Goal: Information Seeking & Learning: Learn about a topic

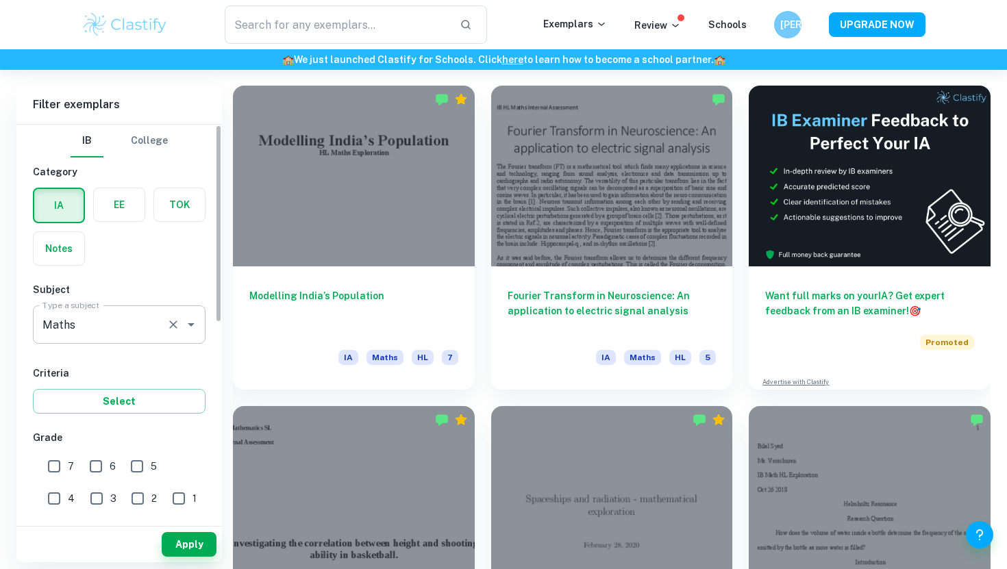
scroll to position [188, 0]
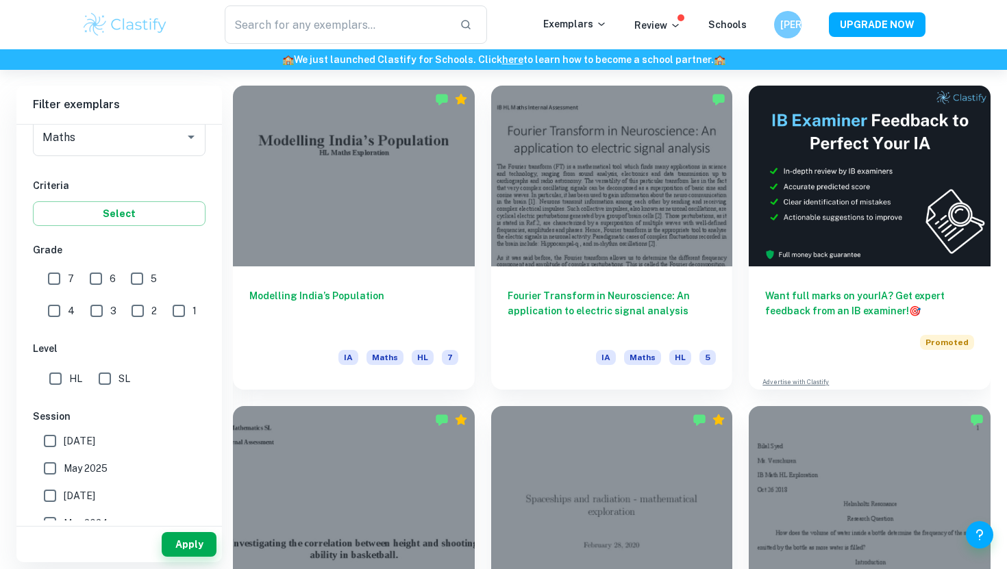
click at [59, 281] on input "7" at bounding box center [53, 278] width 27 height 27
checkbox input "true"
click at [59, 373] on input "HL" at bounding box center [55, 378] width 27 height 27
checkbox input "true"
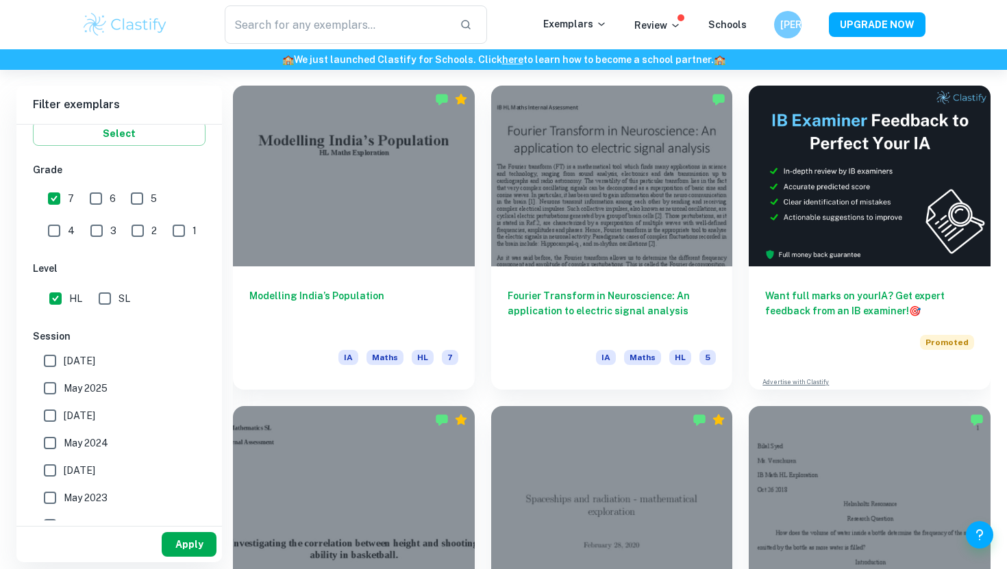
click at [174, 542] on button "Apply" at bounding box center [189, 544] width 55 height 25
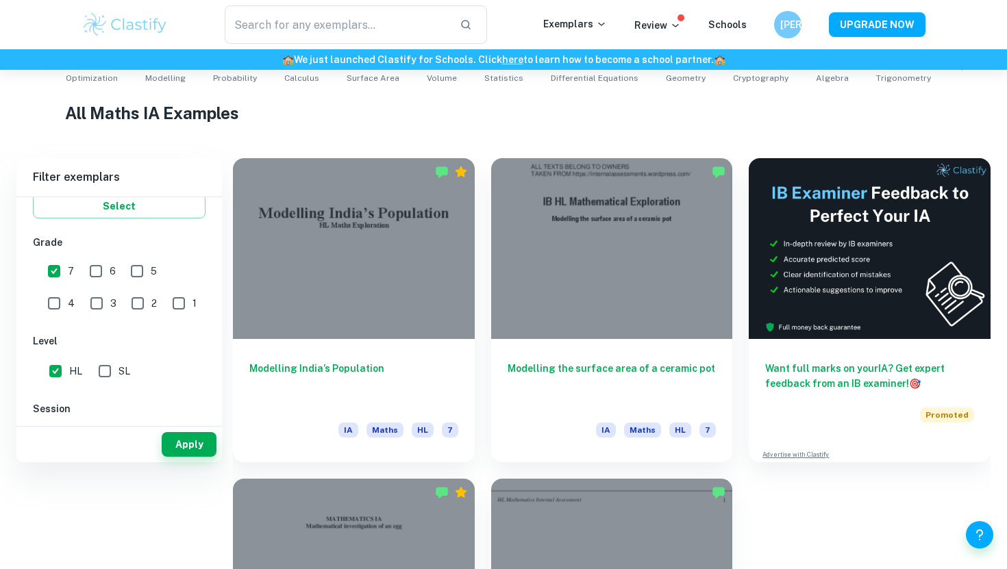
scroll to position [203, 0]
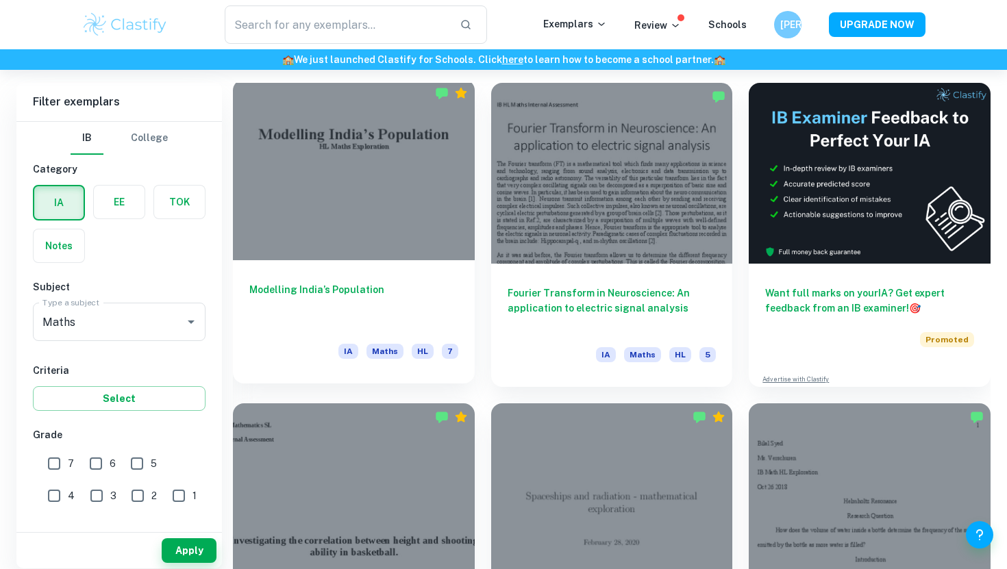
scroll to position [912, 0]
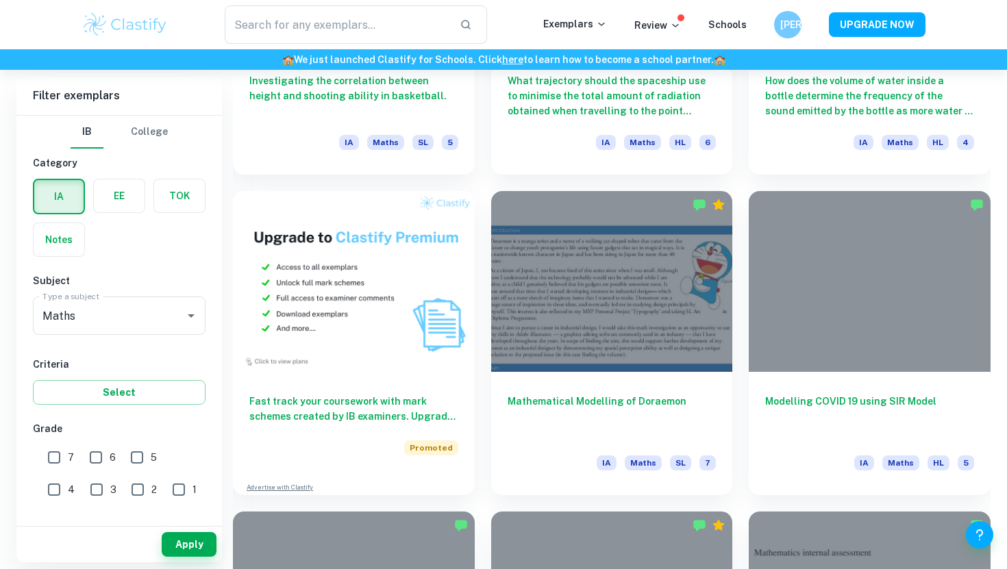
click at [479, 131] on div "What trajectory should the spaceship use to minimise the total amount of radiat…" at bounding box center [604, 13] width 258 height 321
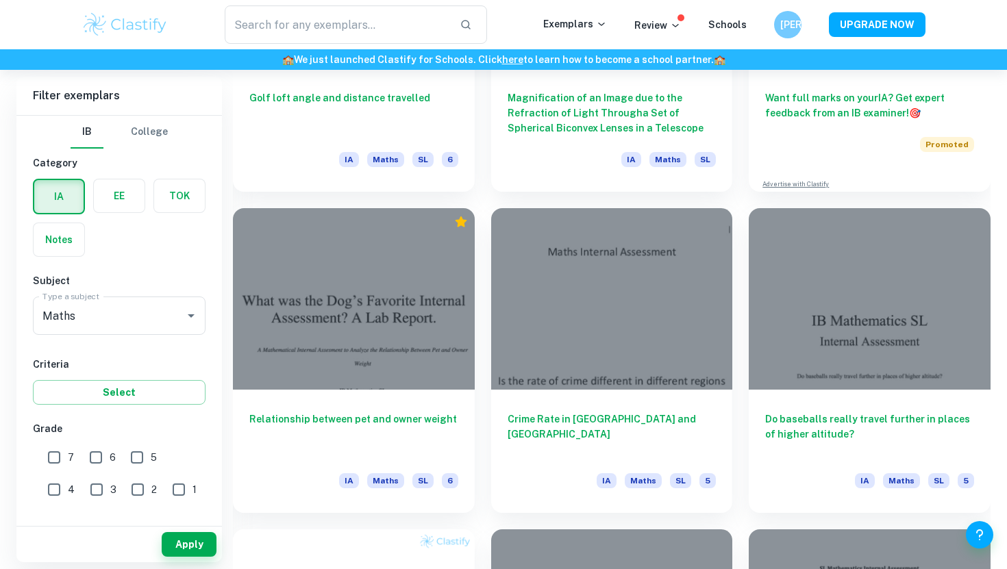
scroll to position [5759, 0]
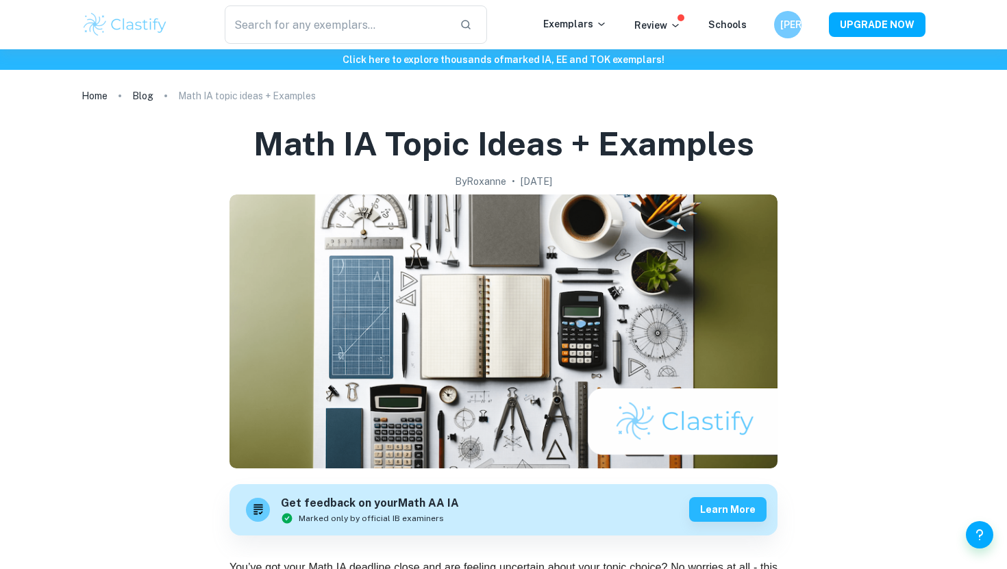
scroll to position [286, 0]
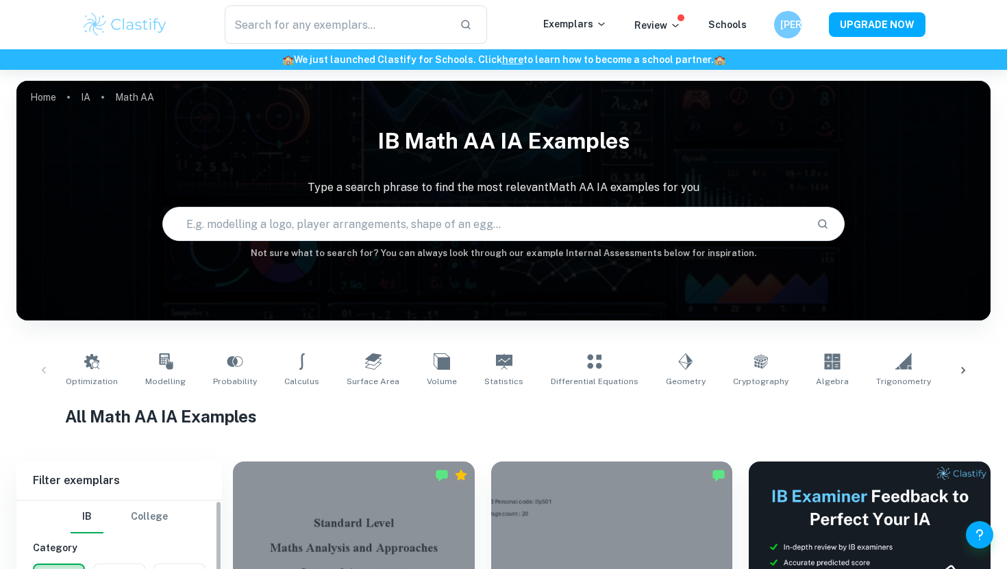
scroll to position [410, 0]
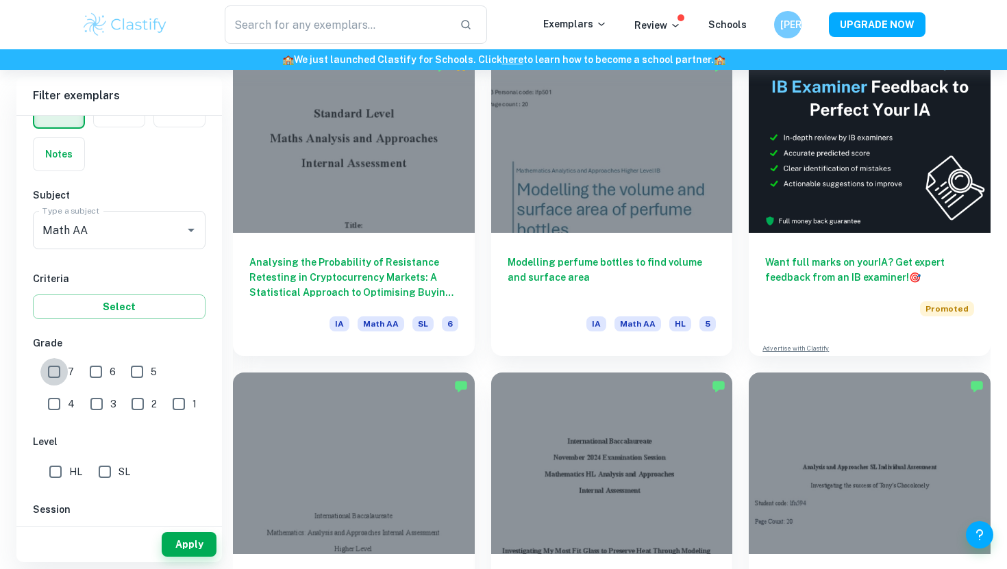
click at [57, 374] on input "7" at bounding box center [53, 371] width 27 height 27
checkbox input "true"
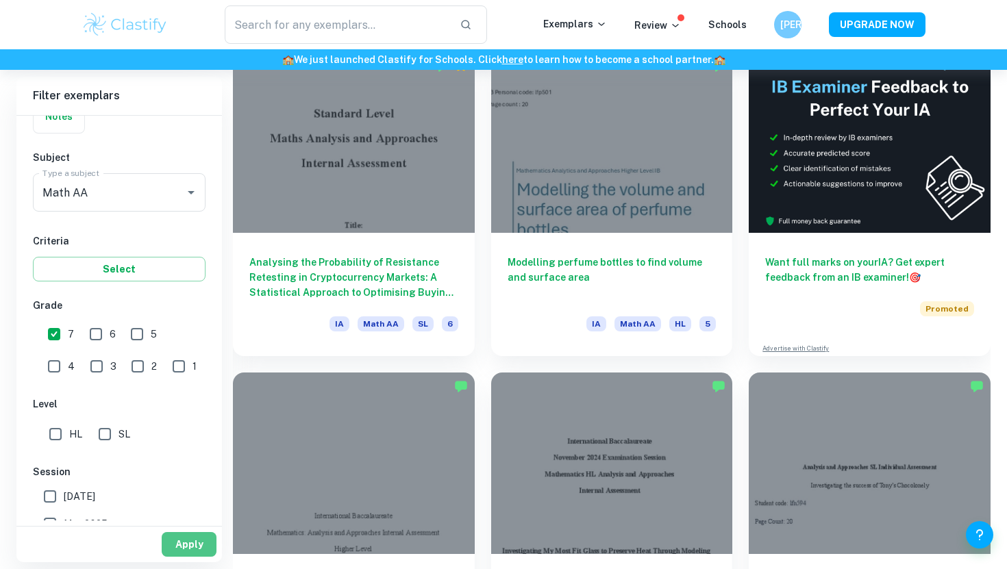
click at [186, 550] on button "Apply" at bounding box center [189, 544] width 55 height 25
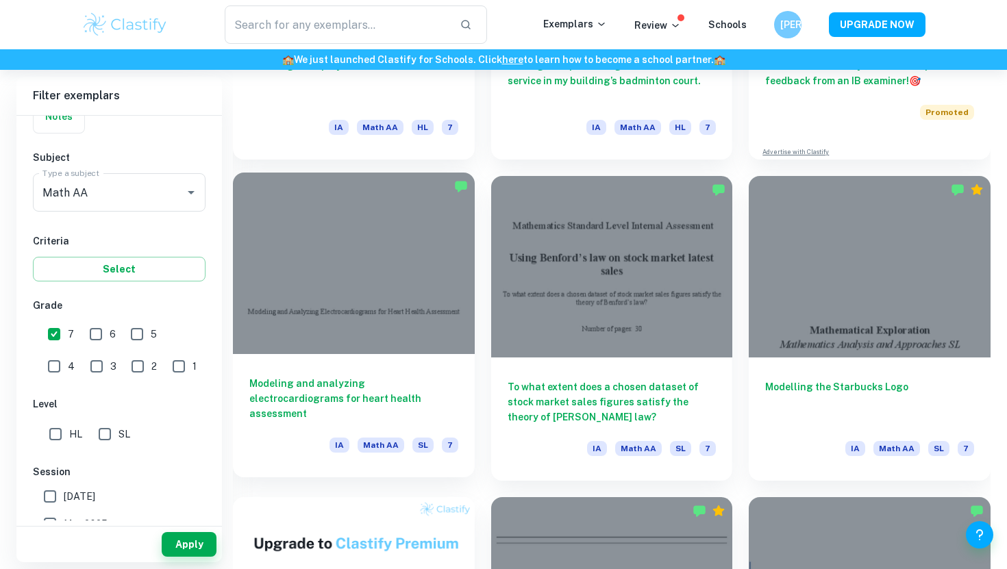
scroll to position [734, 0]
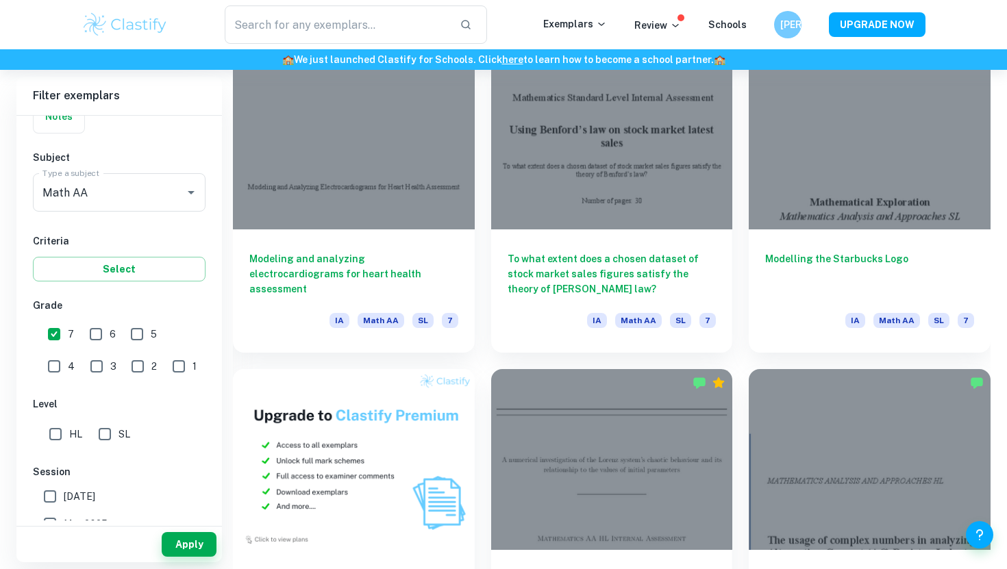
click at [61, 434] on input "HL" at bounding box center [55, 434] width 27 height 27
checkbox input "true"
click at [190, 529] on div "Apply" at bounding box center [118, 545] width 205 height 36
click at [189, 542] on button "Apply" at bounding box center [189, 544] width 55 height 25
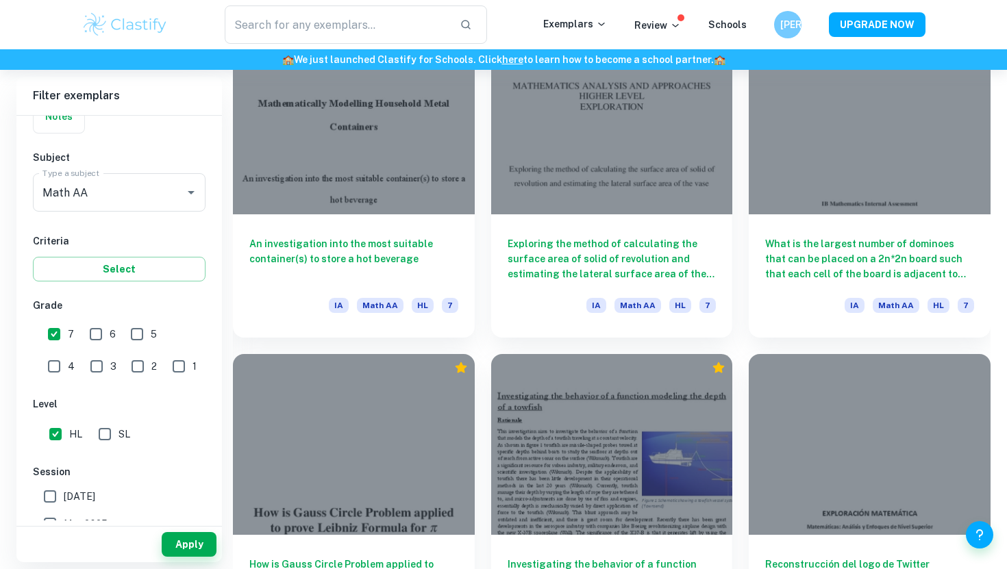
scroll to position [1305, 0]
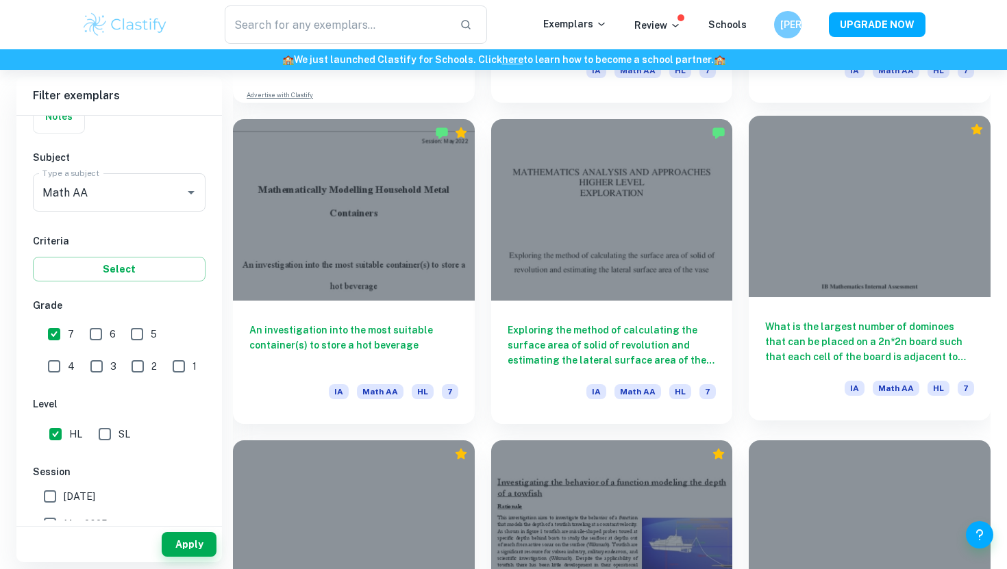
click at [806, 341] on h6 "What is the largest number of dominoes that can be placed on a 2n*2n board such…" at bounding box center [869, 341] width 209 height 45
